Goal: Task Accomplishment & Management: Manage account settings

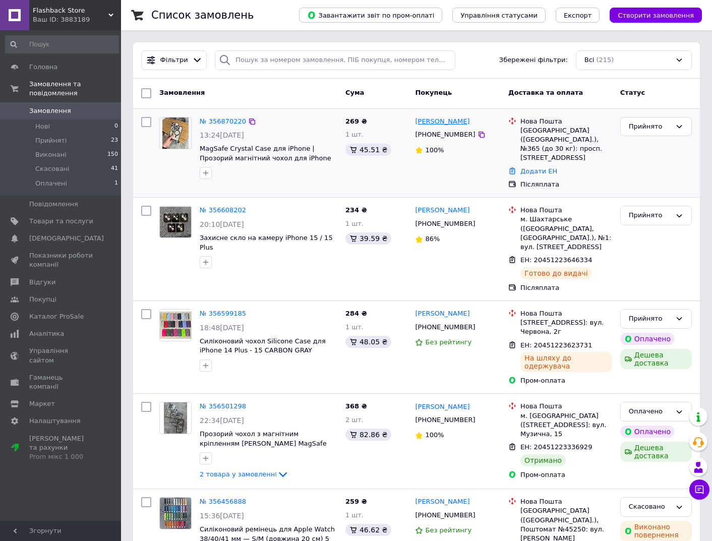
click at [430, 121] on link "[PERSON_NAME]" at bounding box center [442, 122] width 54 height 10
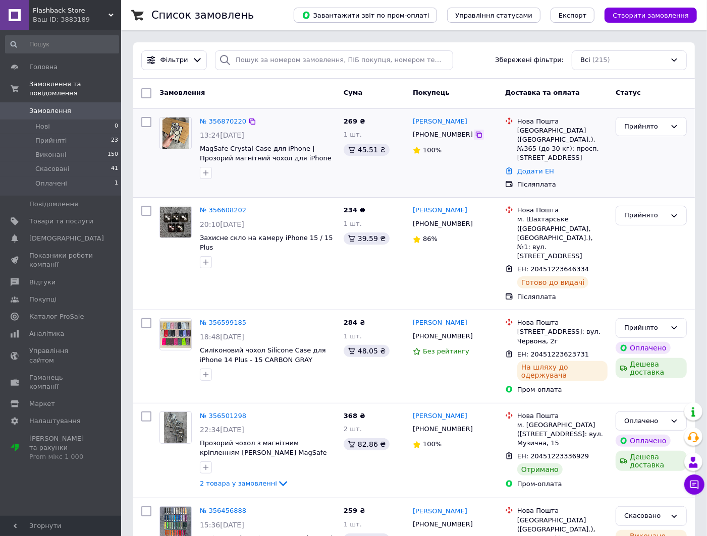
click at [475, 135] on icon at bounding box center [479, 135] width 8 height 8
drag, startPoint x: 469, startPoint y: 122, endPoint x: 412, endPoint y: 124, distance: 56.5
click at [412, 124] on div "[PERSON_NAME]" at bounding box center [455, 122] width 86 height 12
copy link "[PERSON_NAME]"
click at [531, 167] on link "Додати ЕН" at bounding box center [535, 171] width 37 height 8
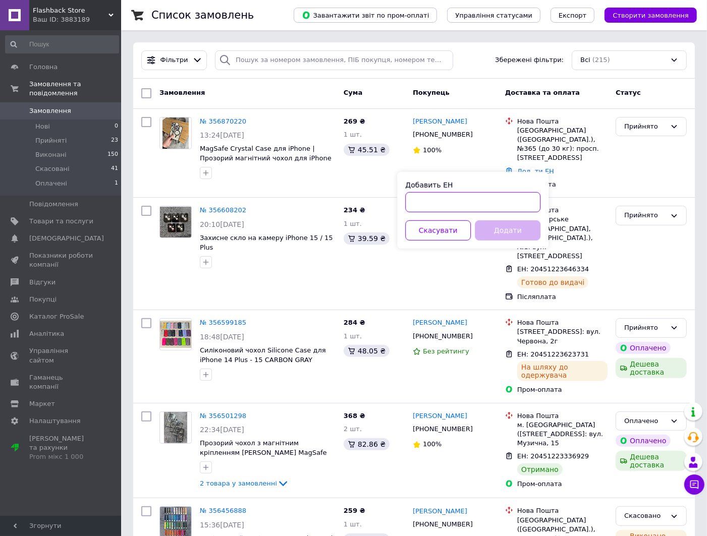
paste input "20451225261464"
type input "20451225261464"
click at [503, 233] on button "Додати" at bounding box center [508, 230] width 66 height 20
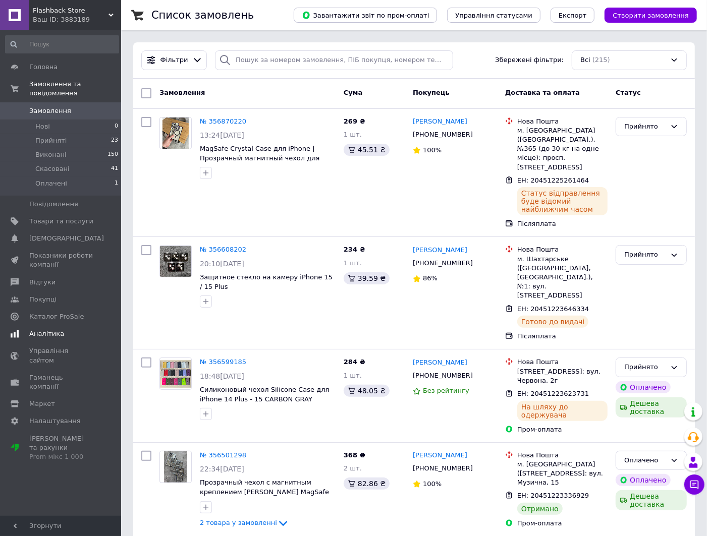
click at [24, 329] on span at bounding box center [14, 333] width 29 height 9
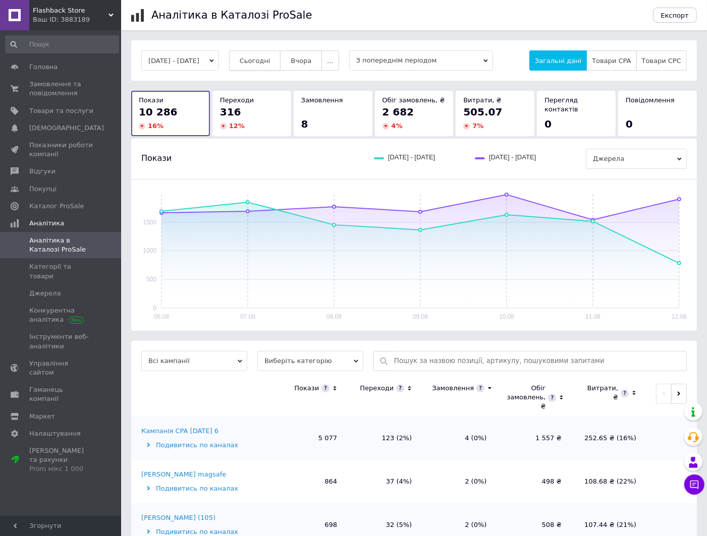
click at [270, 62] on span "Сьогодні" at bounding box center [255, 61] width 31 height 8
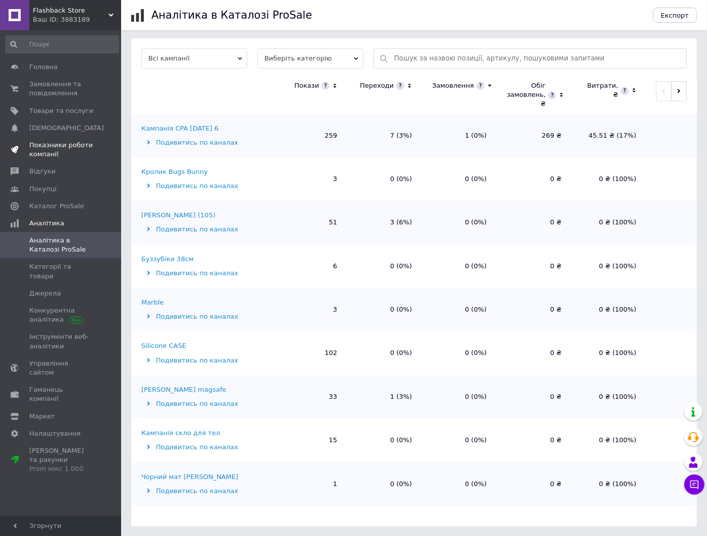
click at [27, 153] on span at bounding box center [14, 150] width 29 height 18
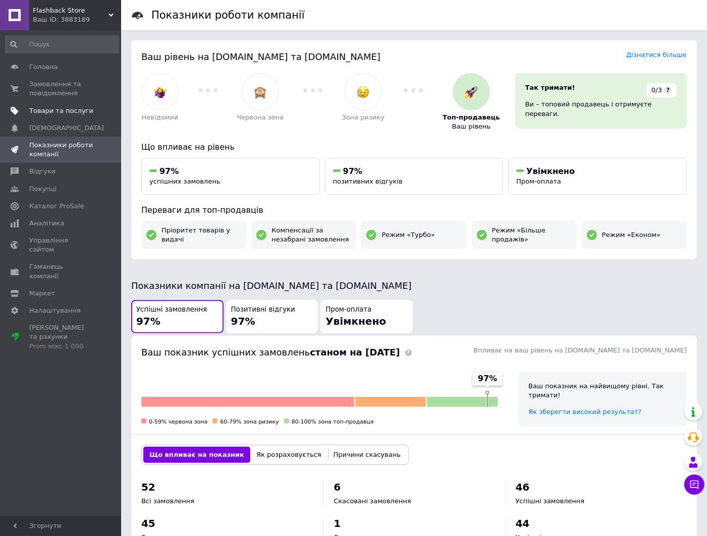
click at [52, 113] on span "Товари та послуги" at bounding box center [61, 110] width 64 height 9
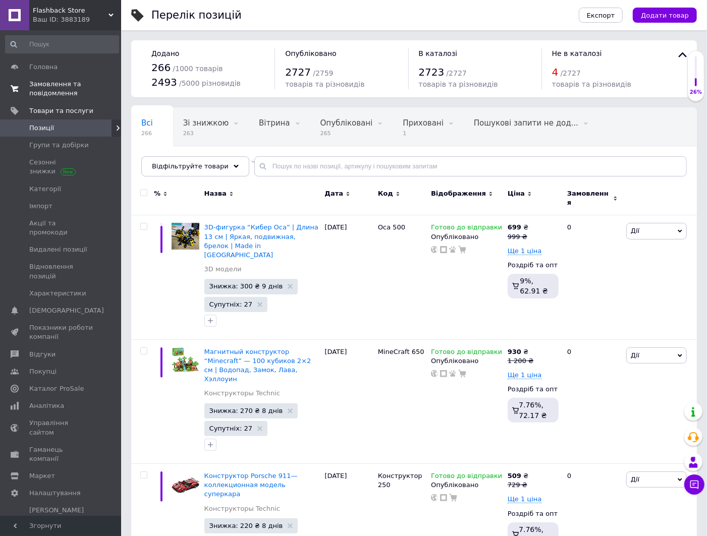
click at [43, 89] on span "Замовлення та повідомлення" at bounding box center [61, 89] width 64 height 18
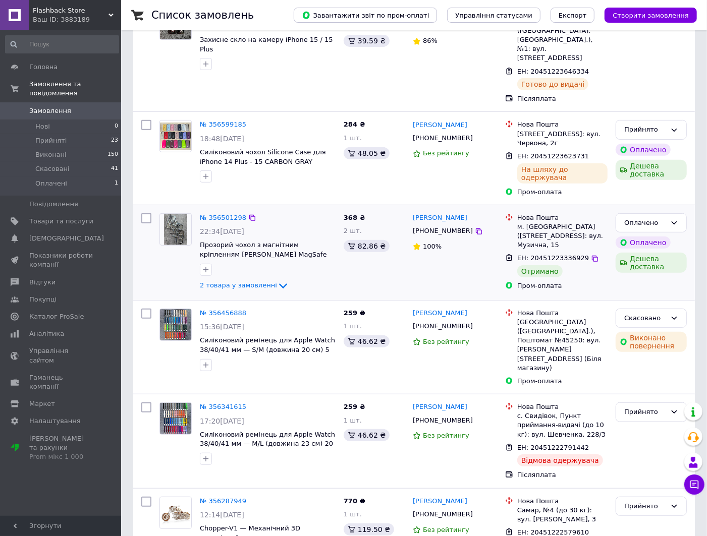
scroll to position [229, 0]
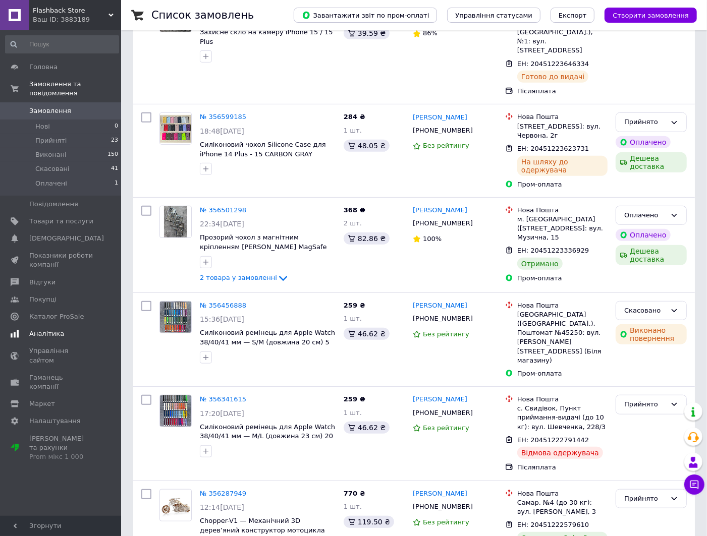
click at [33, 329] on span "Аналітика" at bounding box center [46, 333] width 35 height 9
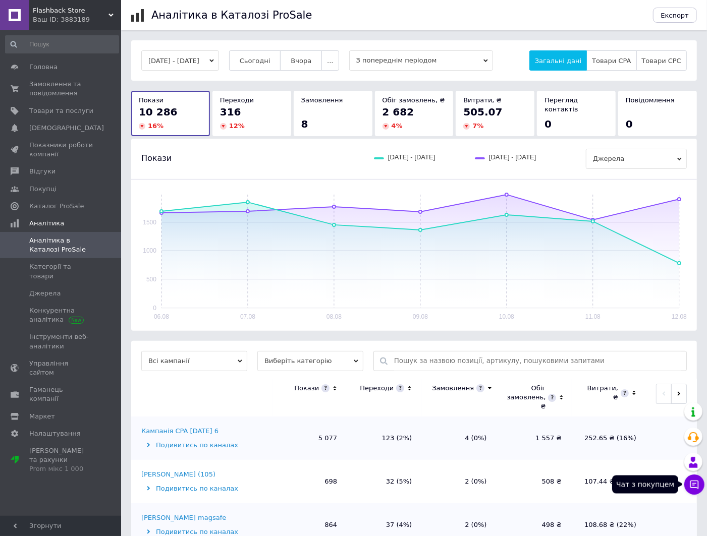
click at [696, 487] on icon at bounding box center [694, 485] width 10 height 10
